Goal: Task Accomplishment & Management: Complete application form

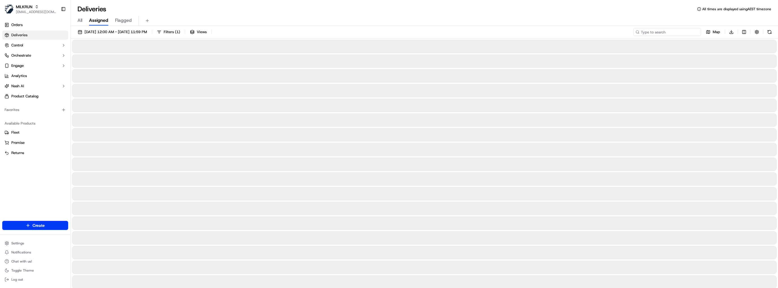
click at [664, 30] on input at bounding box center [668, 32] width 68 height 8
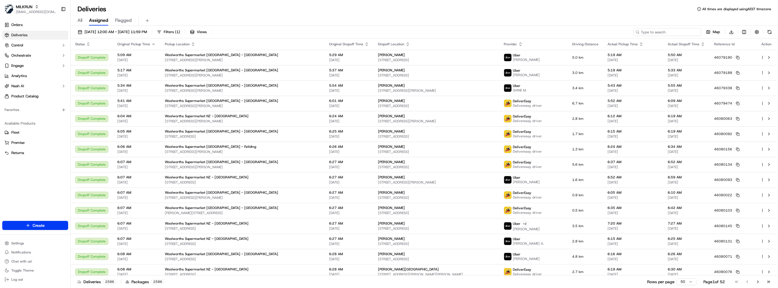
click at [667, 31] on input at bounding box center [668, 32] width 68 height 8
paste input "5f25d9c0-f365-4789-b0fc-fce6a6f81a23"
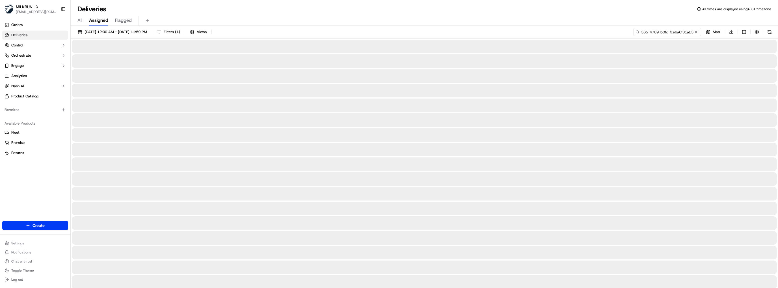
type input "5f25d9c0-f365-4789-b0fc-fce6a6f81a23"
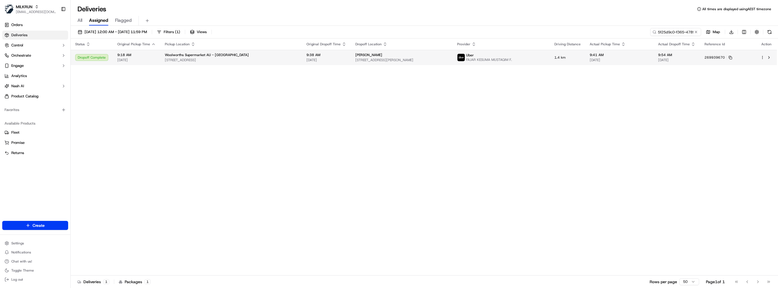
click at [416, 59] on span "[STREET_ADDRESS][PERSON_NAME]" at bounding box center [402, 60] width 93 height 5
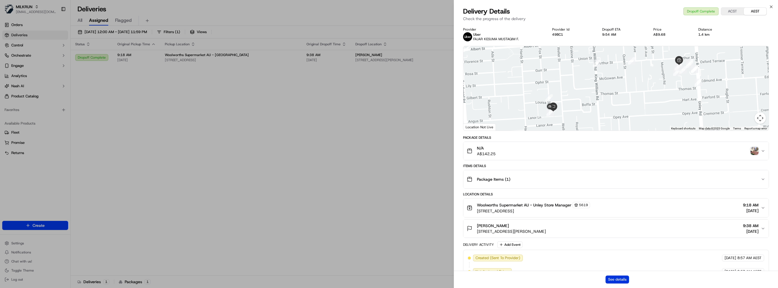
click at [622, 279] on button "See details" at bounding box center [617, 279] width 23 height 8
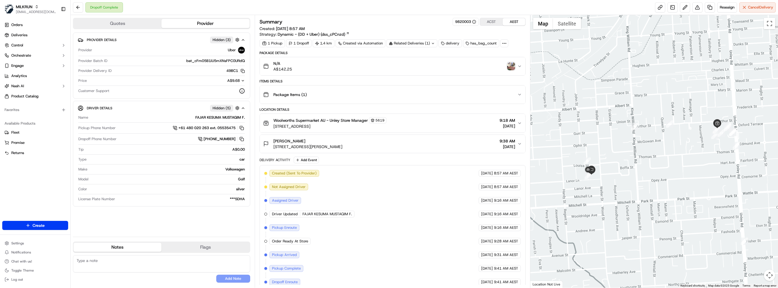
click at [512, 67] on img "button" at bounding box center [511, 66] width 8 height 8
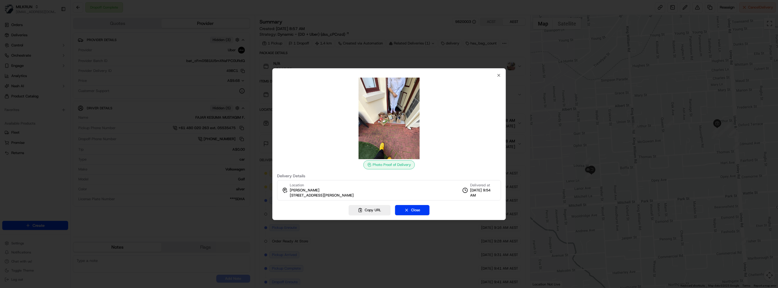
click at [435, 52] on div at bounding box center [389, 144] width 778 height 288
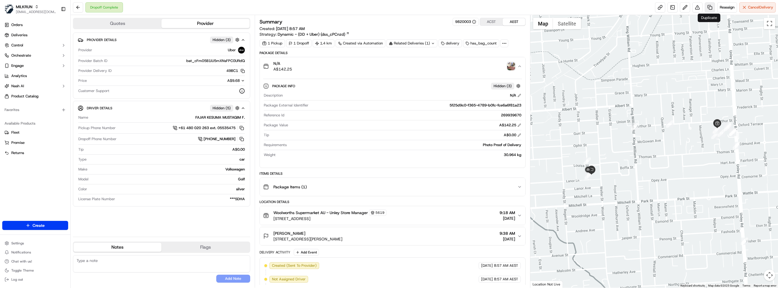
click at [709, 10] on link at bounding box center [710, 7] width 10 height 10
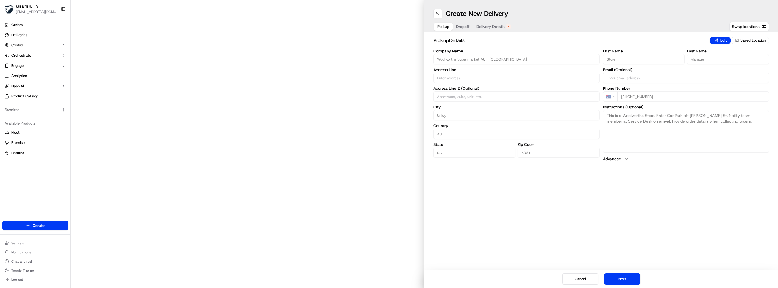
type input "[STREET_ADDRESS]"
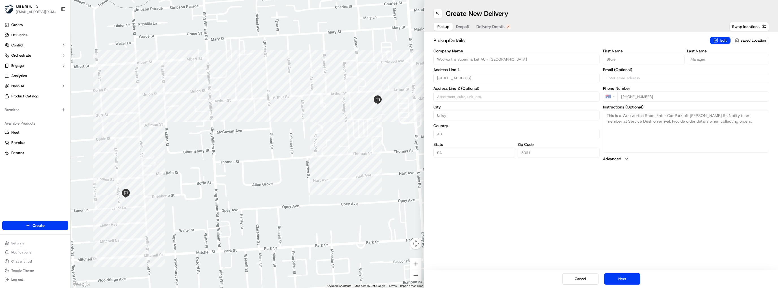
click at [495, 21] on div "Create New Delivery Pickup Dropoff Delivery Details Swap locations" at bounding box center [602, 16] width 354 height 32
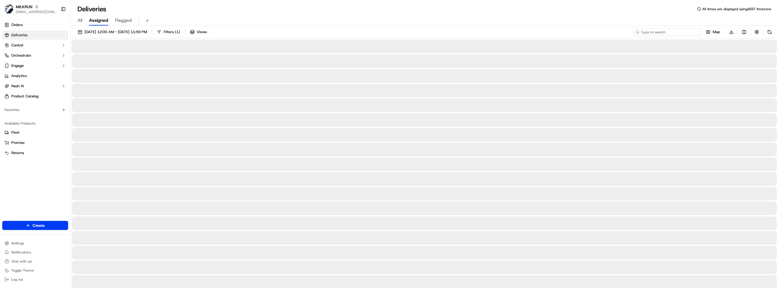
click at [679, 32] on input at bounding box center [668, 32] width 68 height 8
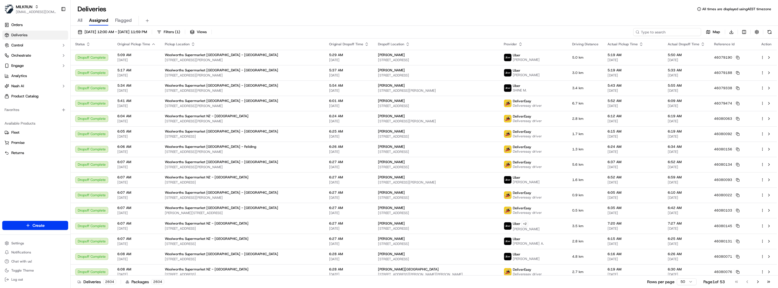
click at [673, 31] on input at bounding box center [668, 32] width 68 height 8
paste input "2ffd121e-c62e-41f4-af76-d88e6e21c418"
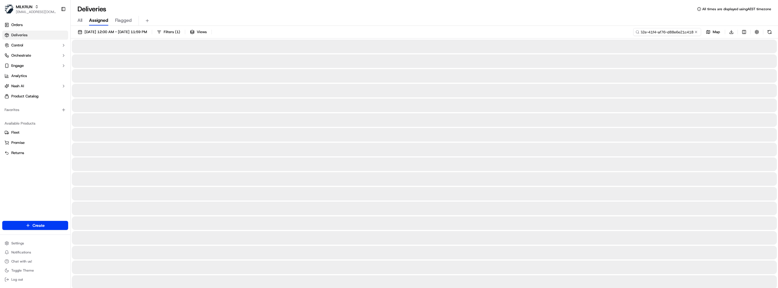
type input "2ffd121e-c62e-41f4-af76-d88e6e21c418"
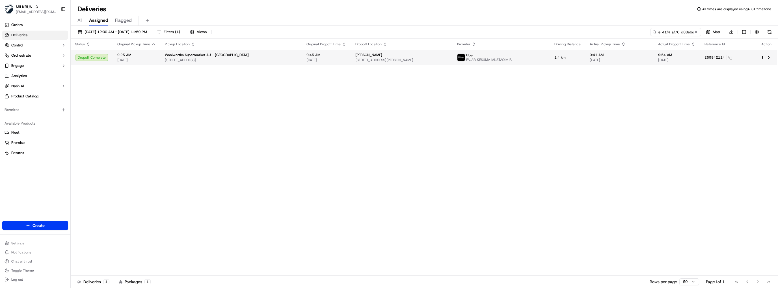
click at [392, 59] on span "[STREET_ADDRESS][PERSON_NAME]" at bounding box center [402, 60] width 93 height 5
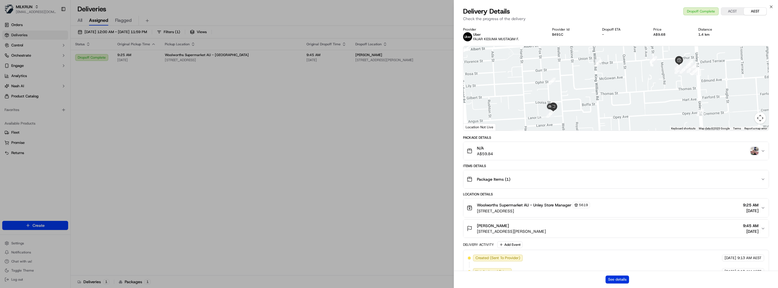
click at [622, 279] on button "See details" at bounding box center [617, 279] width 23 height 8
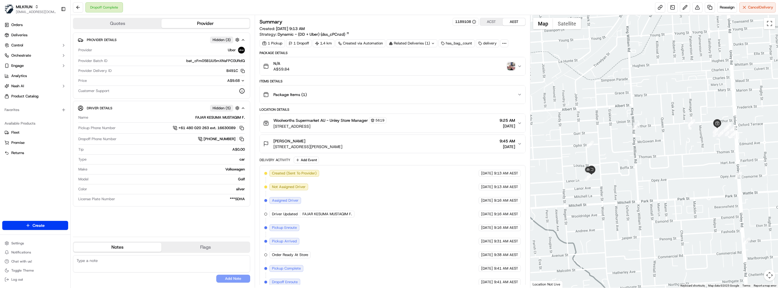
click at [514, 64] on img "button" at bounding box center [511, 66] width 8 height 8
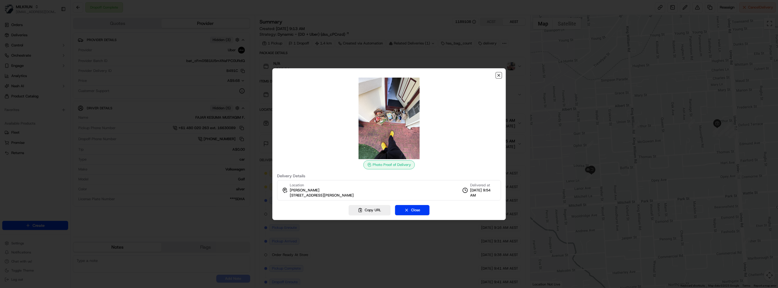
click at [497, 76] on icon "button" at bounding box center [499, 75] width 5 height 5
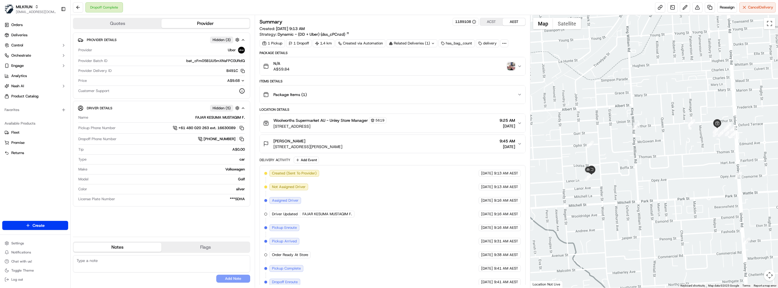
click at [513, 66] on img "button" at bounding box center [511, 66] width 8 height 8
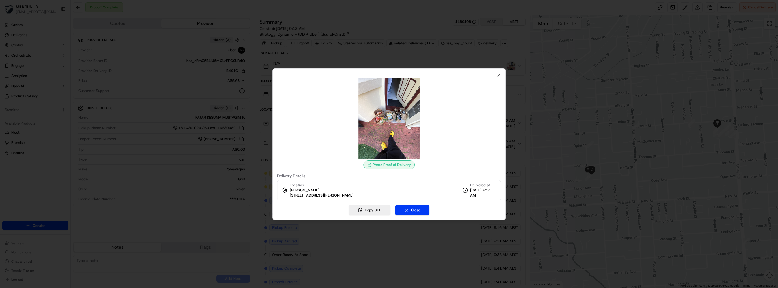
click at [405, 47] on div at bounding box center [389, 144] width 778 height 288
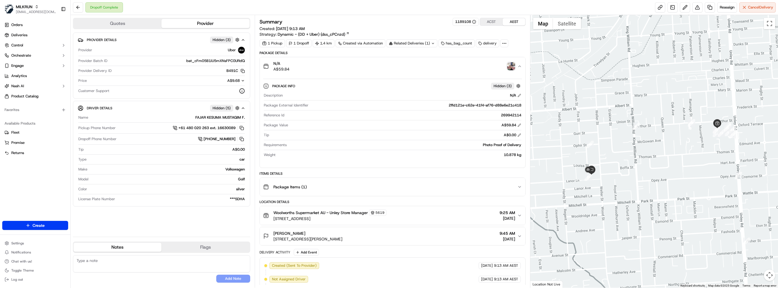
click at [424, 63] on div "N/A A$59.84" at bounding box center [390, 66] width 255 height 11
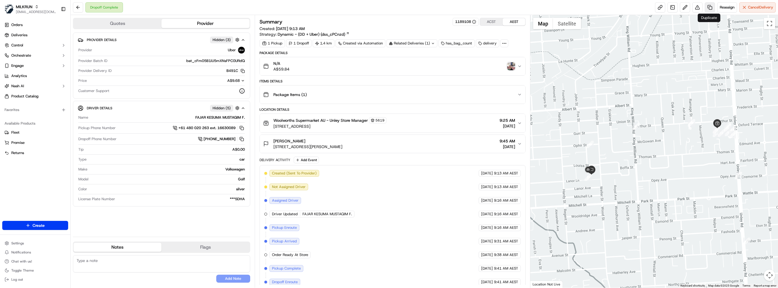
click at [709, 7] on link at bounding box center [710, 7] width 10 height 10
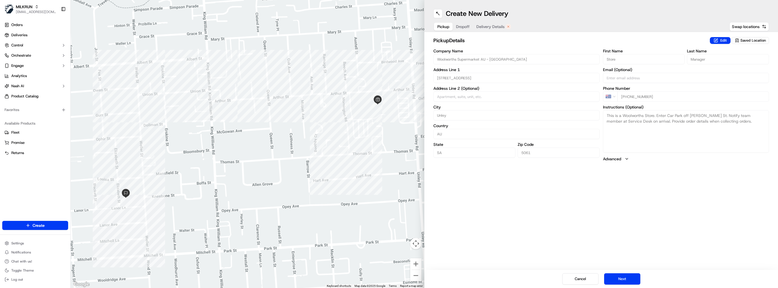
click at [493, 23] on button "Delivery Details" at bounding box center [493, 27] width 41 height 8
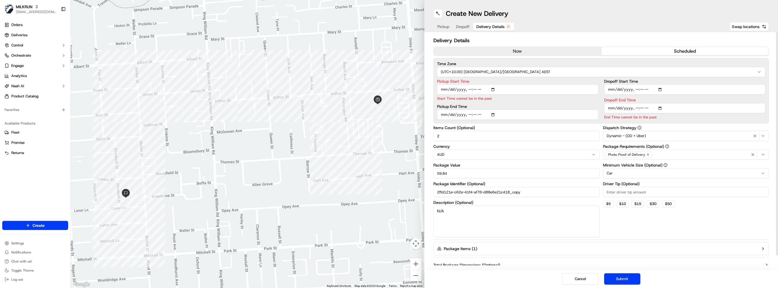
click at [502, 52] on button "now" at bounding box center [518, 51] width 168 height 8
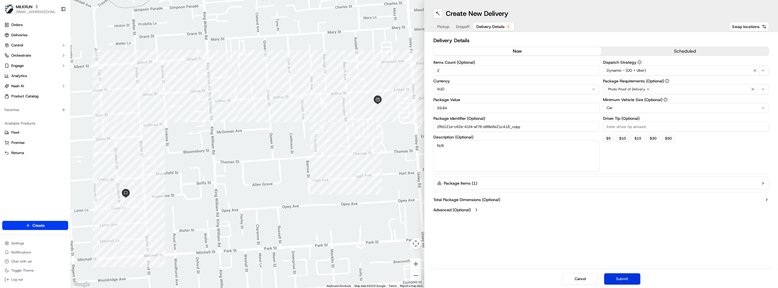
click at [624, 278] on button "Submit" at bounding box center [622, 278] width 36 height 11
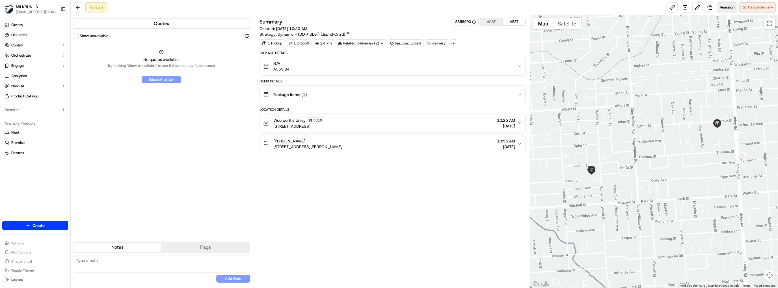
click at [725, 8] on span "Reassign" at bounding box center [727, 7] width 15 height 5
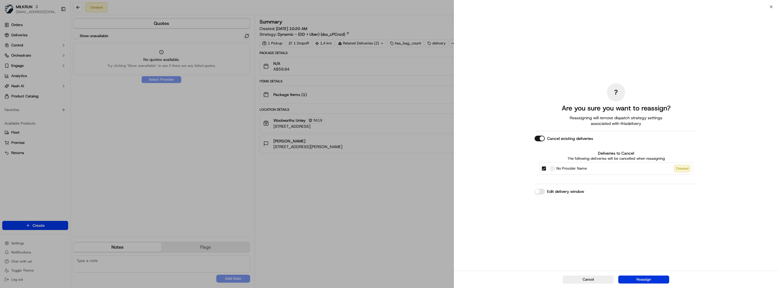
click at [652, 277] on button "Reassign" at bounding box center [644, 279] width 51 height 8
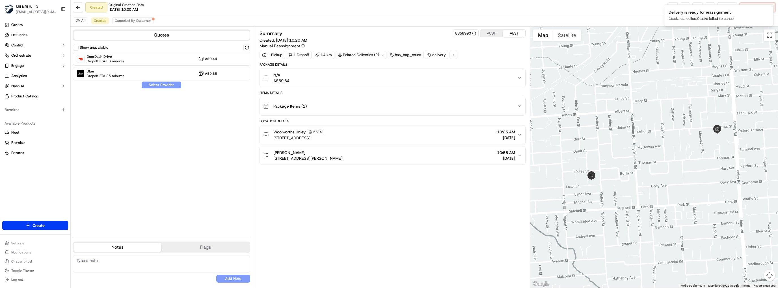
click at [149, 80] on div "Show unavailable DoorDash Drive Dropoff ETA 36 minutes A$9.44 Uber Dropoff ETA …" at bounding box center [161, 138] width 177 height 188
click at [148, 79] on div "Uber Dropoff ETA 25 minutes A$9.68" at bounding box center [161, 74] width 177 height 14
click at [154, 85] on button "Assign Provider" at bounding box center [161, 84] width 40 height 7
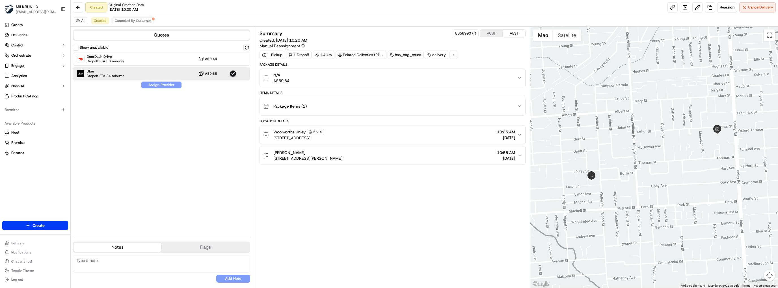
click at [154, 87] on div "Show unavailable DoorDash Drive Dropoff ETA 36 minutes A$9.44 Uber Dropoff ETA …" at bounding box center [161, 138] width 177 height 188
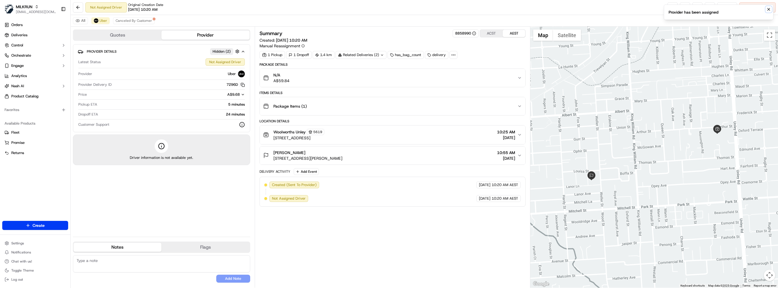
click at [768, 10] on icon "Notifications (F8)" at bounding box center [769, 9] width 5 height 5
click at [669, 7] on link at bounding box center [673, 7] width 10 height 10
